Goal: Task Accomplishment & Management: Use online tool/utility

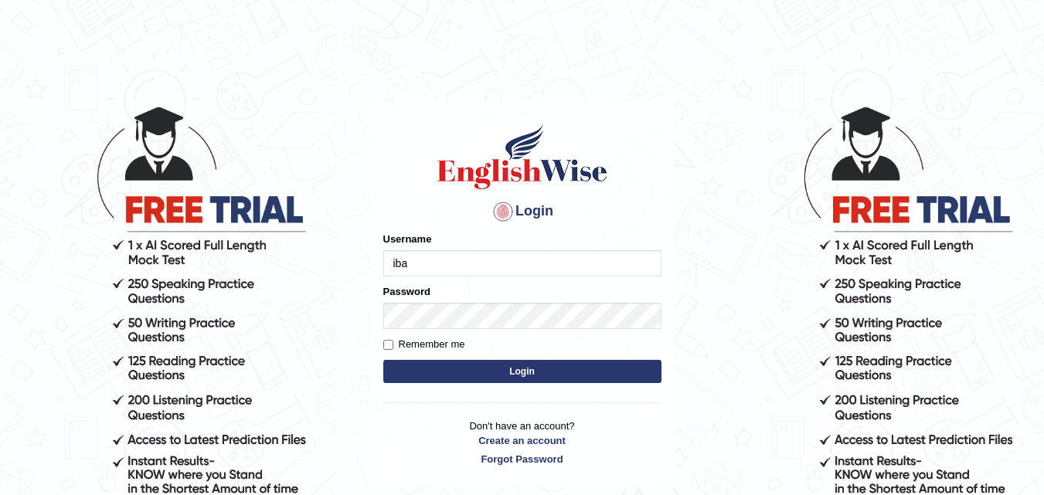
type input "ibalezmelody55"
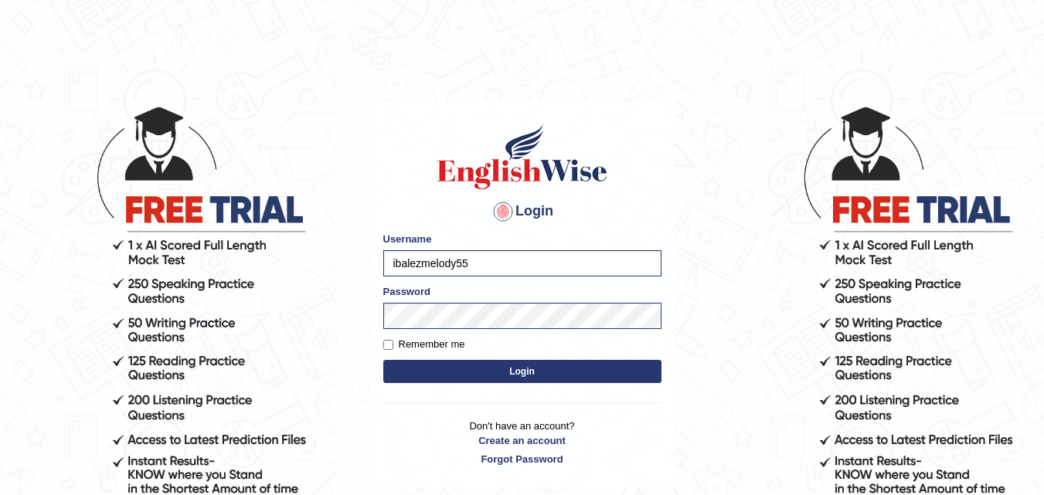
click at [520, 378] on button "Login" at bounding box center [522, 371] width 278 height 23
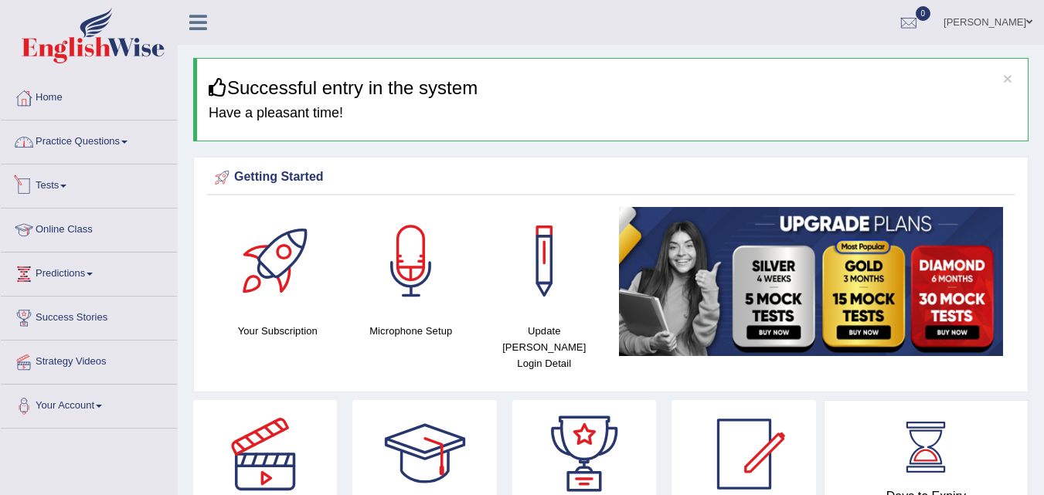
click at [66, 184] on link "Tests" at bounding box center [89, 184] width 176 height 39
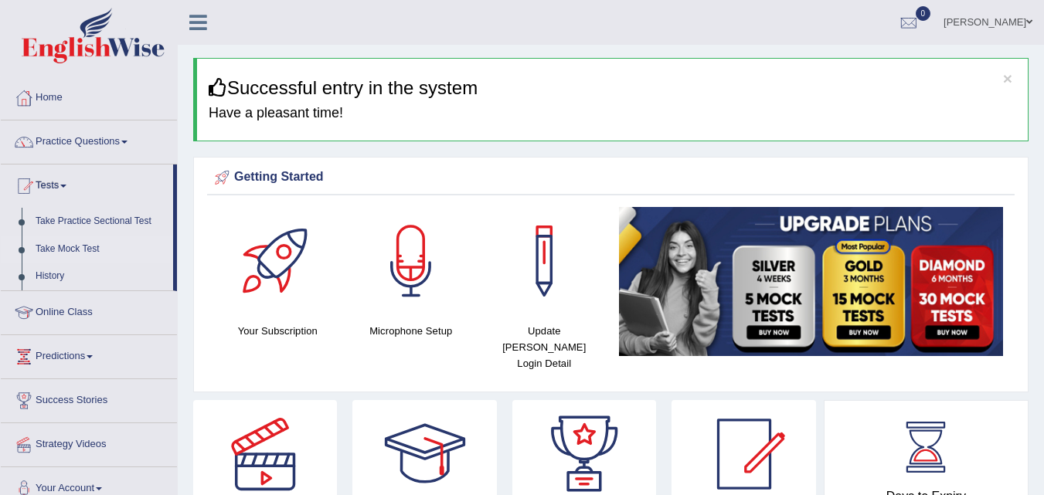
click at [53, 239] on link "Take Mock Test" at bounding box center [101, 250] width 144 height 28
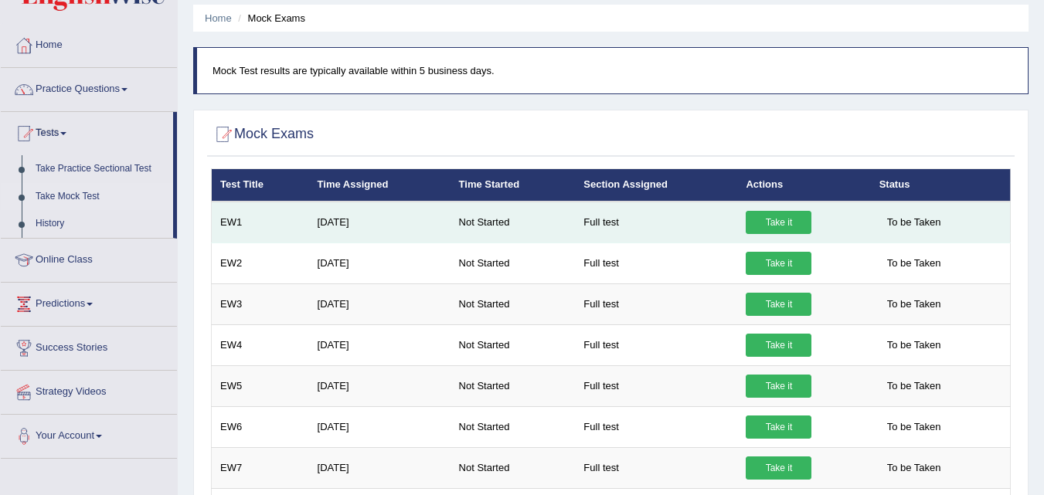
click at [767, 217] on link "Take it" at bounding box center [779, 222] width 66 height 23
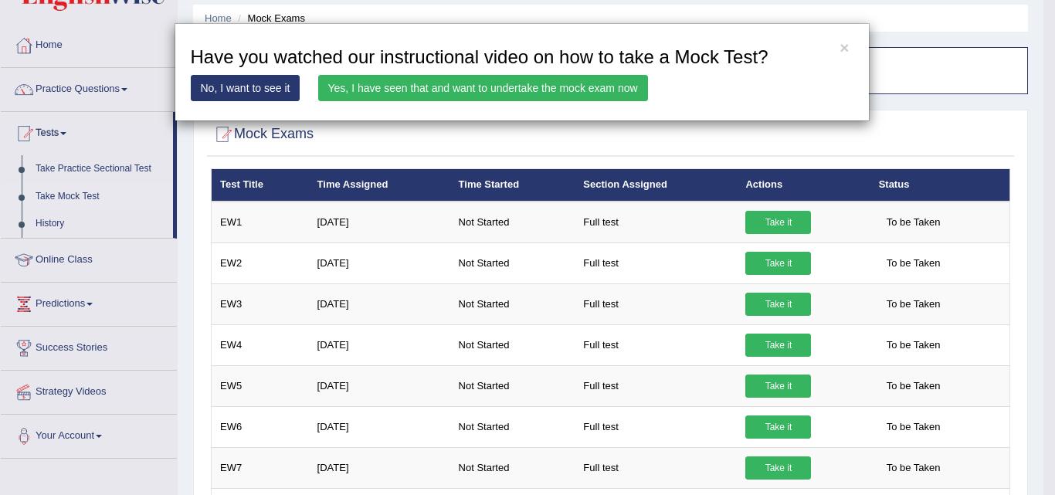
click at [263, 84] on link "No, I want to see it" at bounding box center [246, 88] width 110 height 26
